Goal: Complete application form

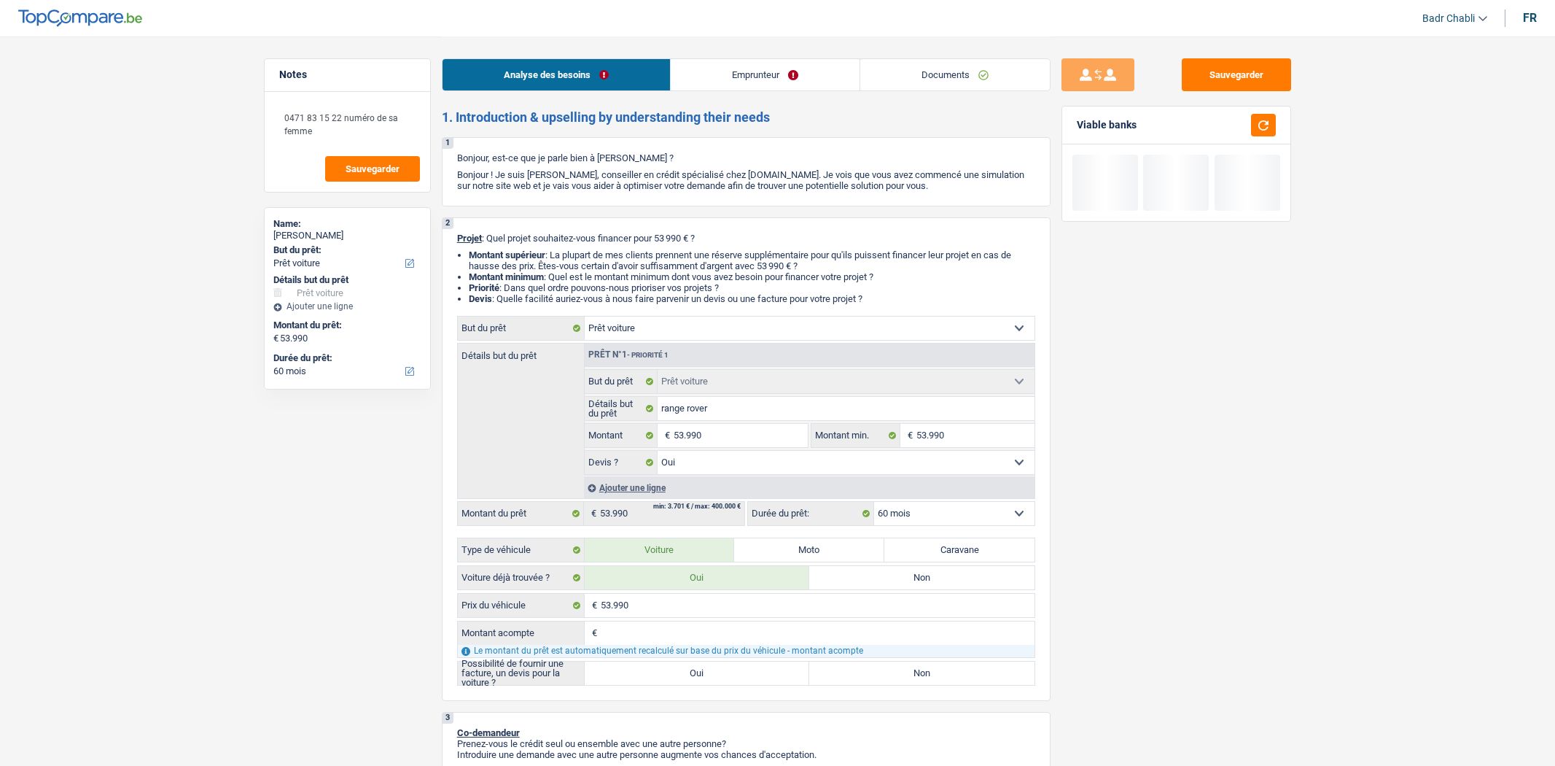
select select "car"
select select "60"
select select "car"
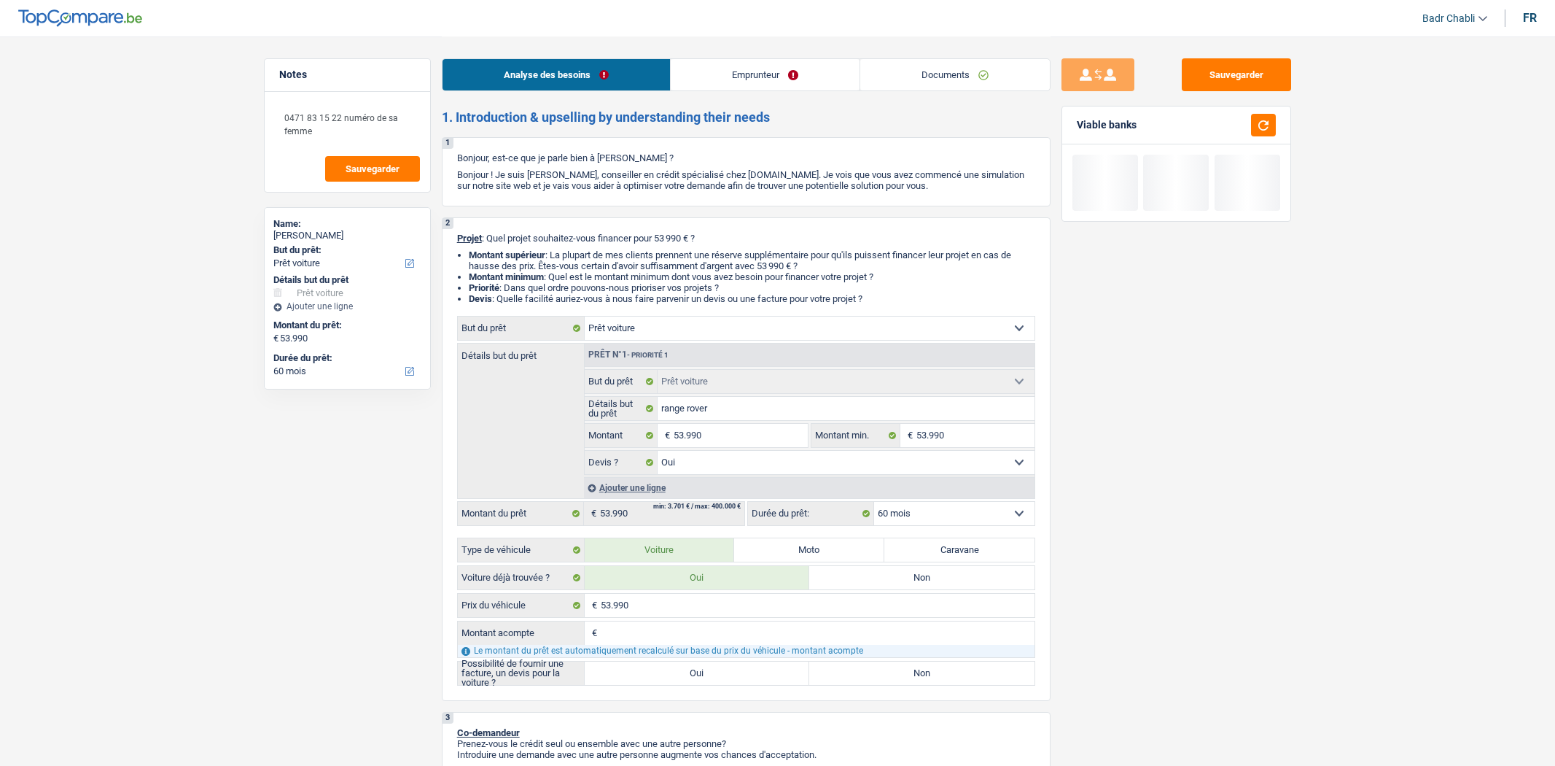
select select "yes"
select select "60"
select select "car"
select select "yes"
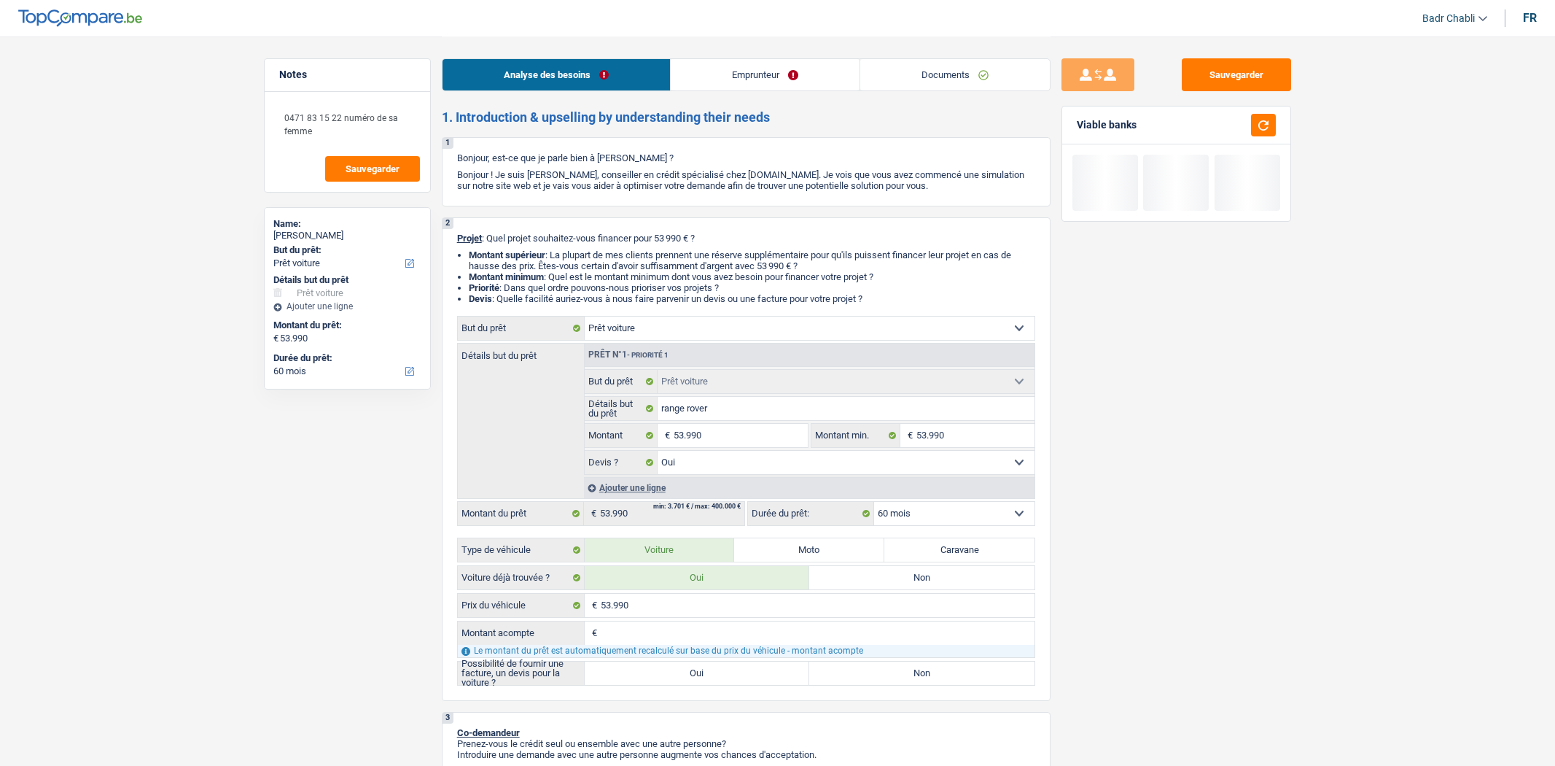
select select "60"
